Goal: Task Accomplishment & Management: Manage account settings

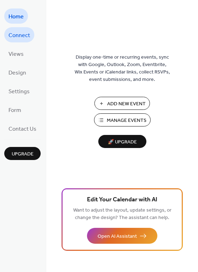
click at [21, 32] on span "Connect" at bounding box center [19, 35] width 22 height 11
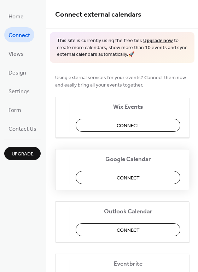
click at [135, 177] on span "Connect" at bounding box center [128, 177] width 23 height 7
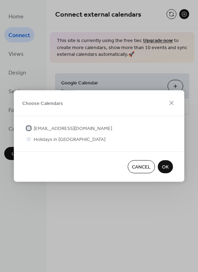
click at [28, 128] on div at bounding box center [28, 128] width 4 height 4
click at [167, 166] on span "OK" at bounding box center [165, 167] width 7 height 7
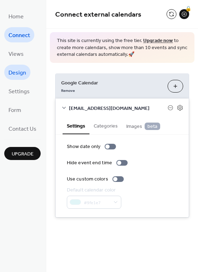
click at [18, 72] on span "Design" at bounding box center [17, 72] width 18 height 11
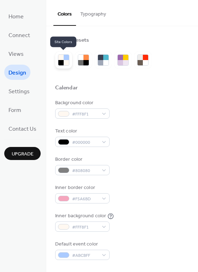
click at [63, 63] on div at bounding box center [60, 62] width 5 height 5
click at [85, 63] on div at bounding box center [85, 62] width 5 height 5
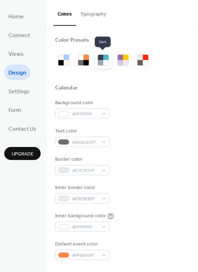
click at [102, 63] on div at bounding box center [100, 62] width 5 height 5
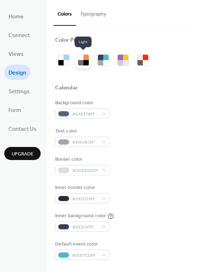
click at [81, 62] on div at bounding box center [80, 62] width 5 height 5
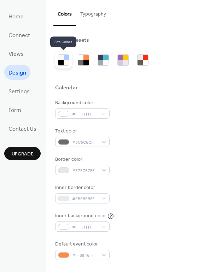
click at [60, 61] on div at bounding box center [60, 62] width 5 height 5
